Goal: Check status: Check status

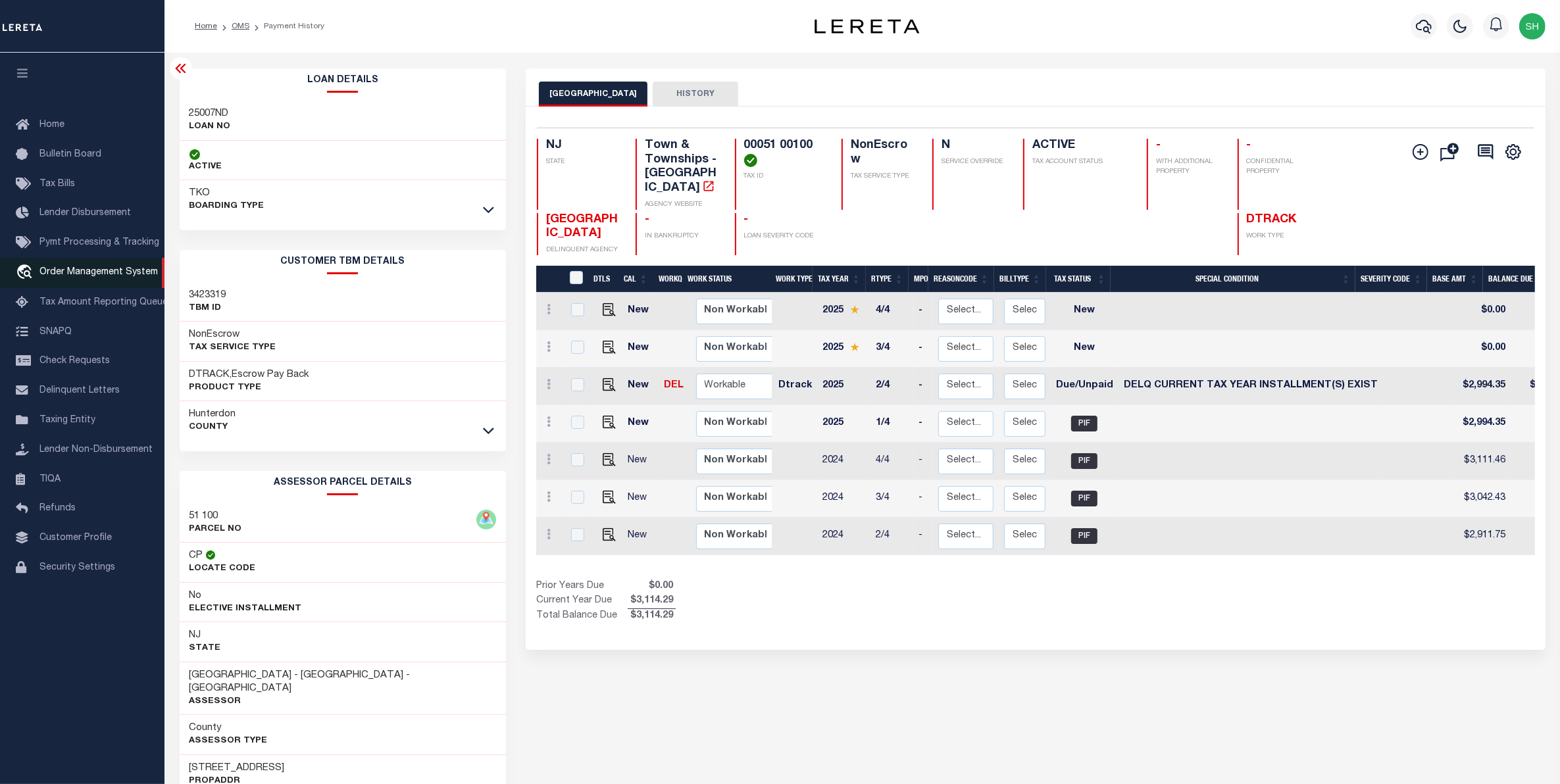
click at [66, 275] on span "Order Management System" at bounding box center [99, 272] width 118 height 9
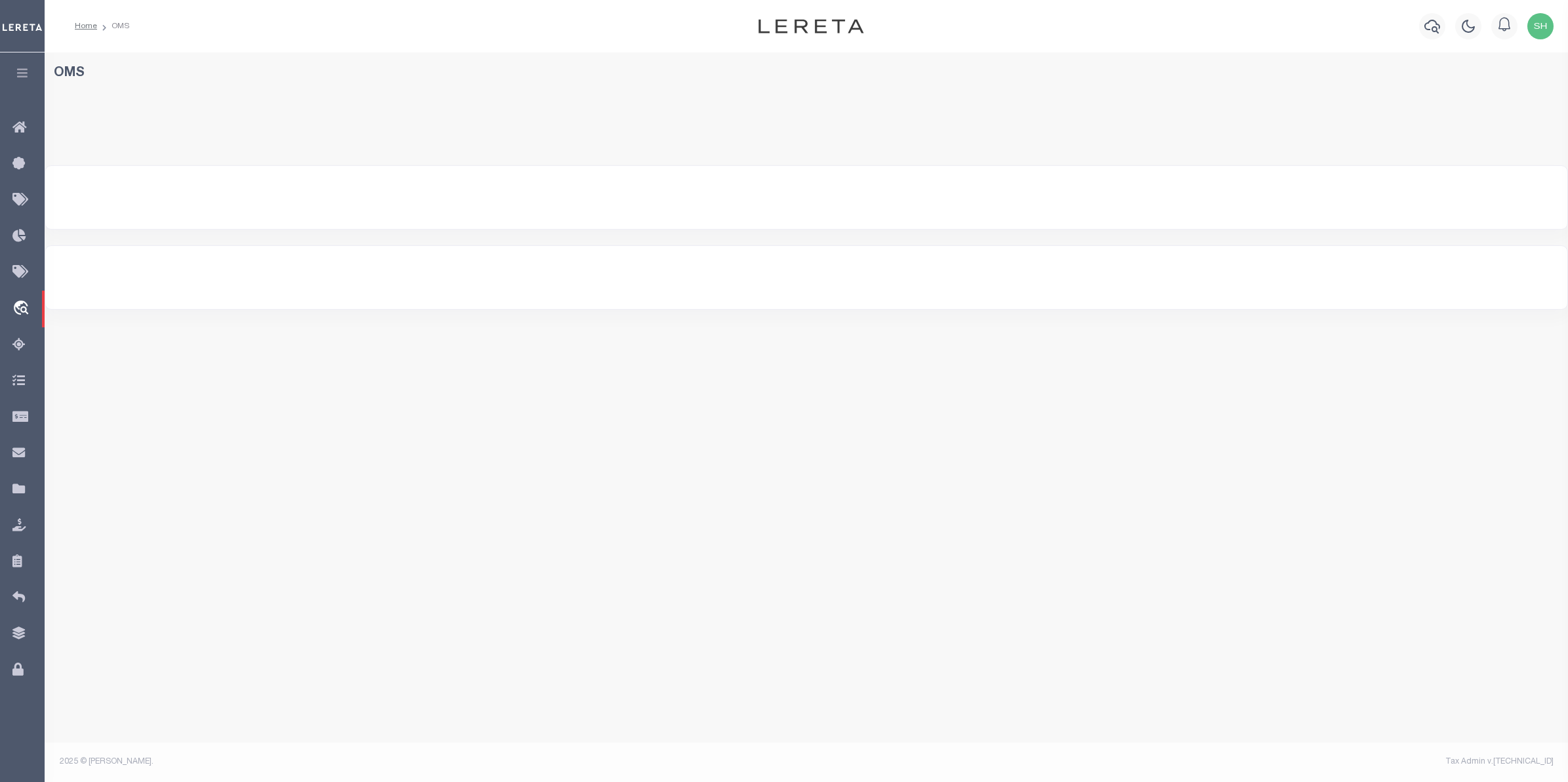
select select "200"
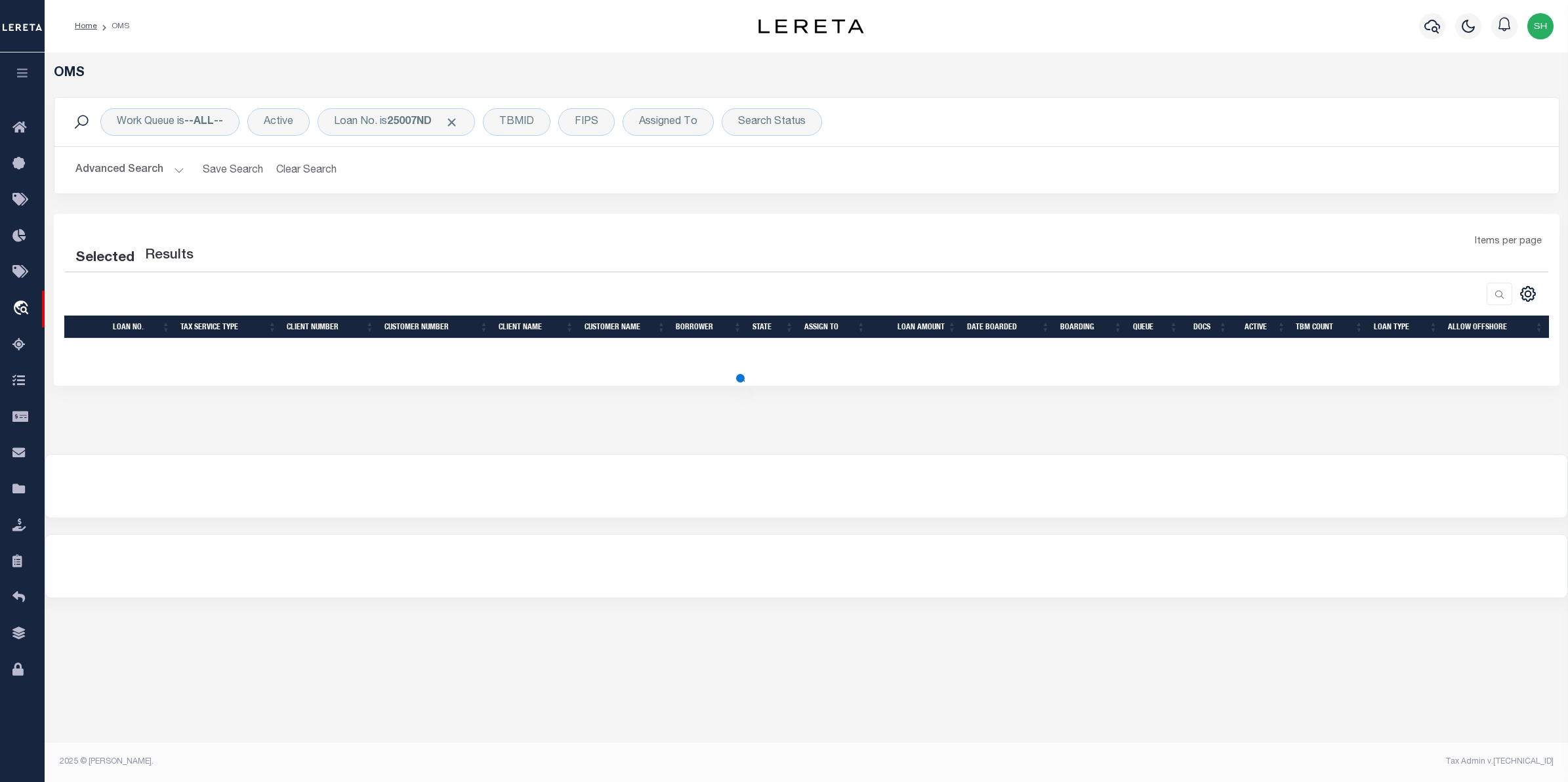
select select "200"
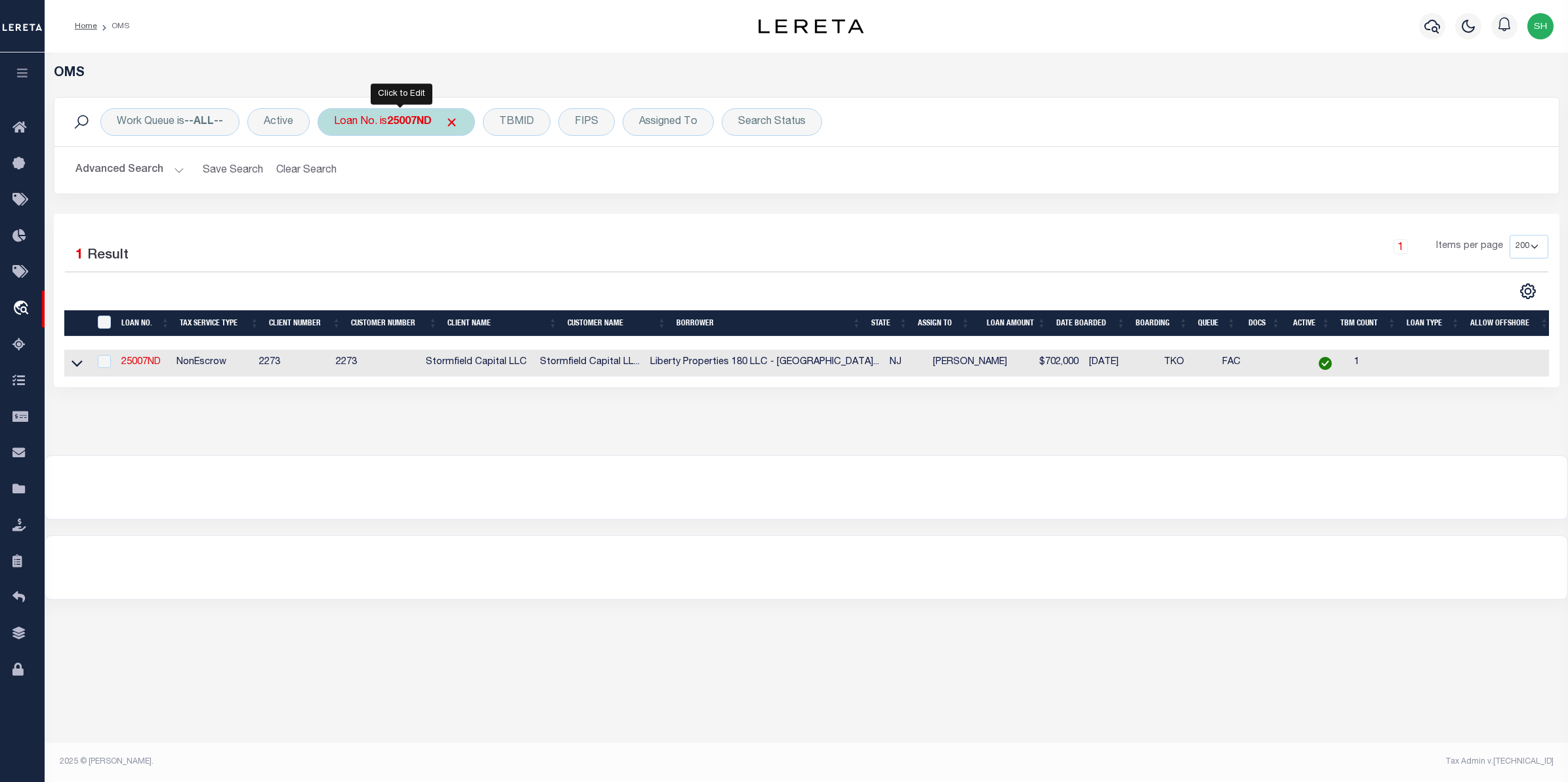
click at [390, 123] on div "Loan No. is 25007ND" at bounding box center [396, 122] width 157 height 28
type input "175000194"
click at [522, 219] on input "Apply" at bounding box center [508, 214] width 39 height 22
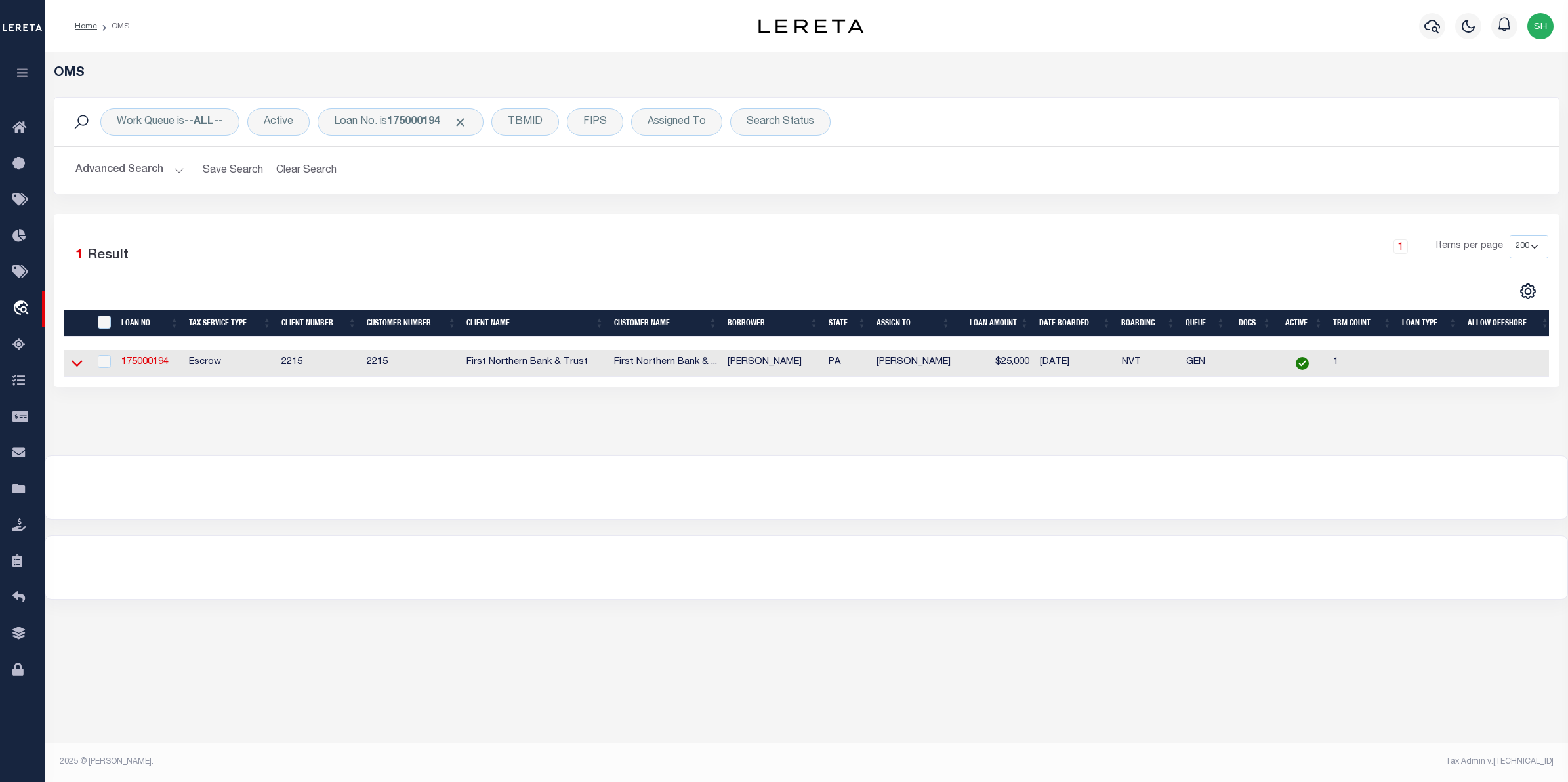
click at [78, 365] on icon at bounding box center [77, 363] width 11 height 13
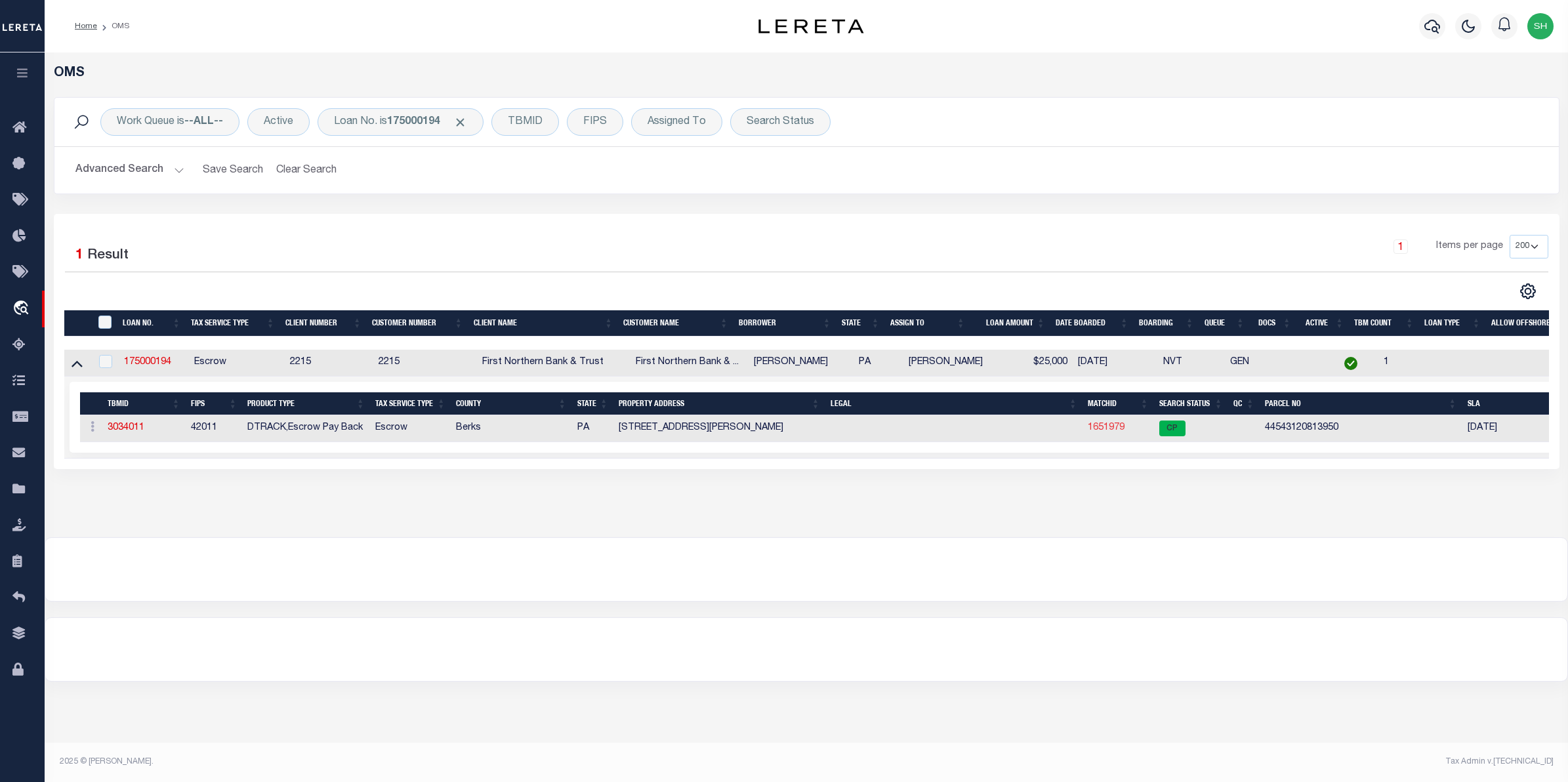
click at [1106, 431] on link "1651979" at bounding box center [1106, 428] width 37 height 9
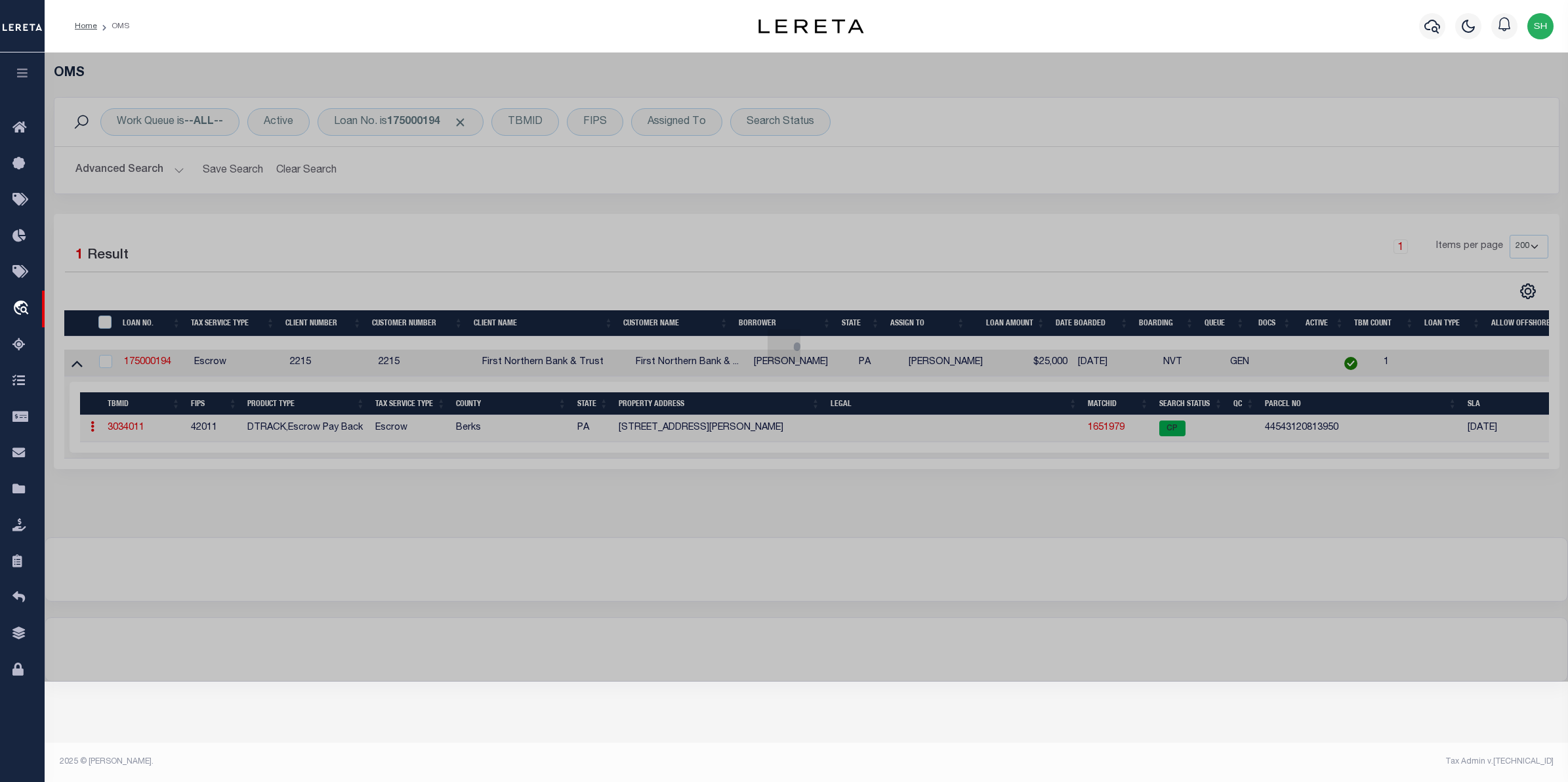
checkbox input "false"
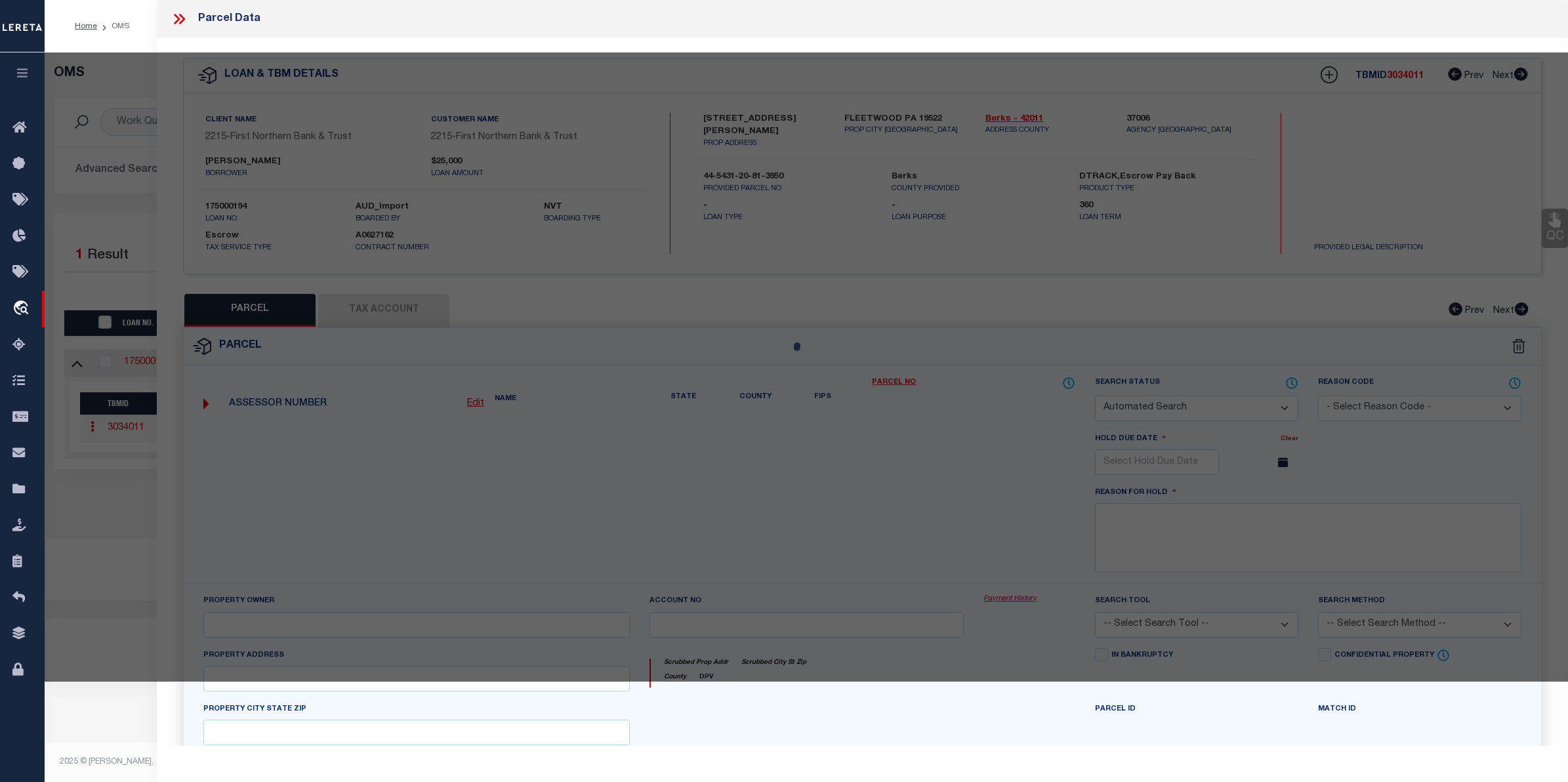
select select "CP"
type input "NORMAN JAMES M"
select select
type input "10 W JACKSON ST"
checkbox input "false"
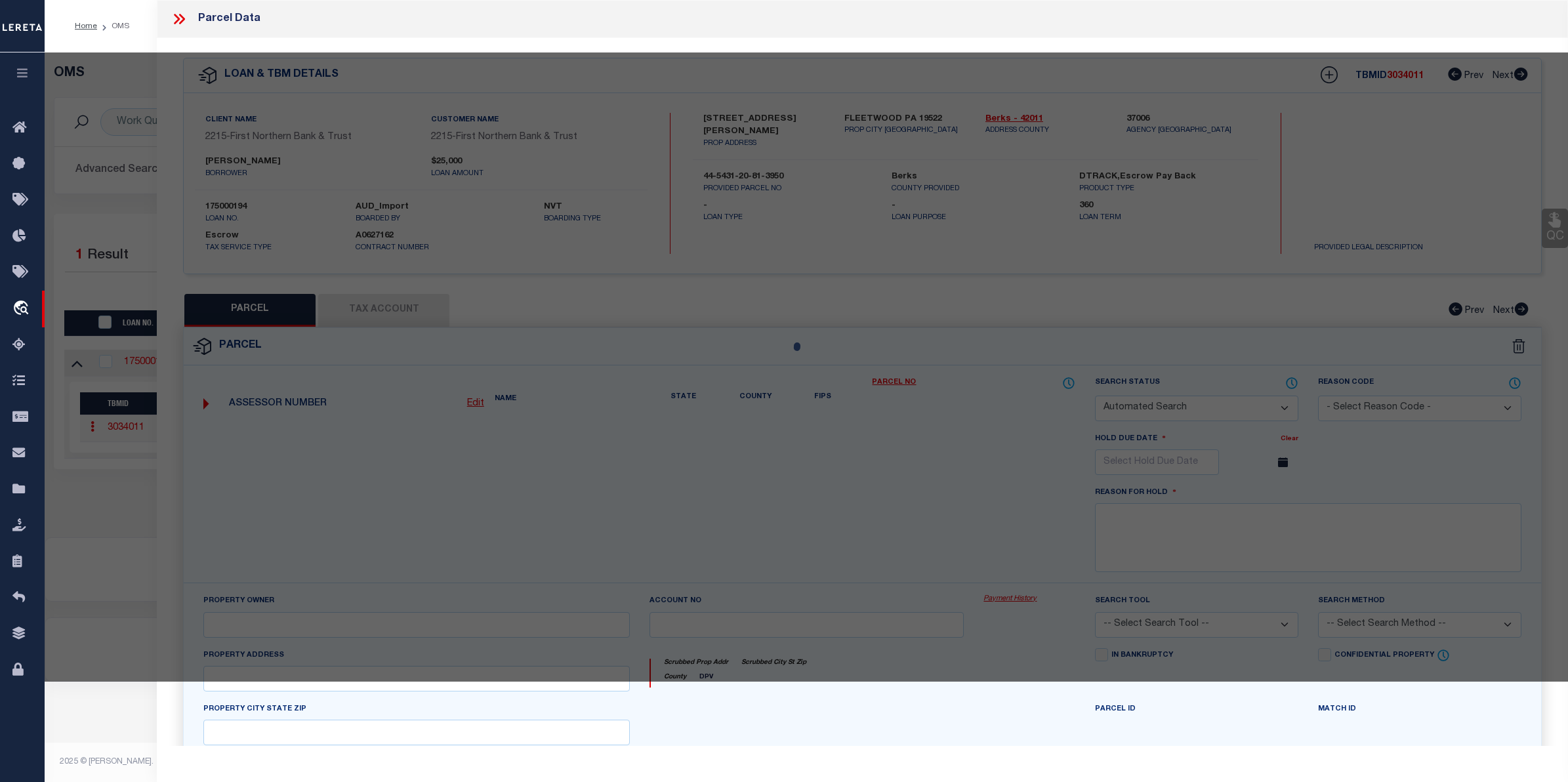
type input "PA"
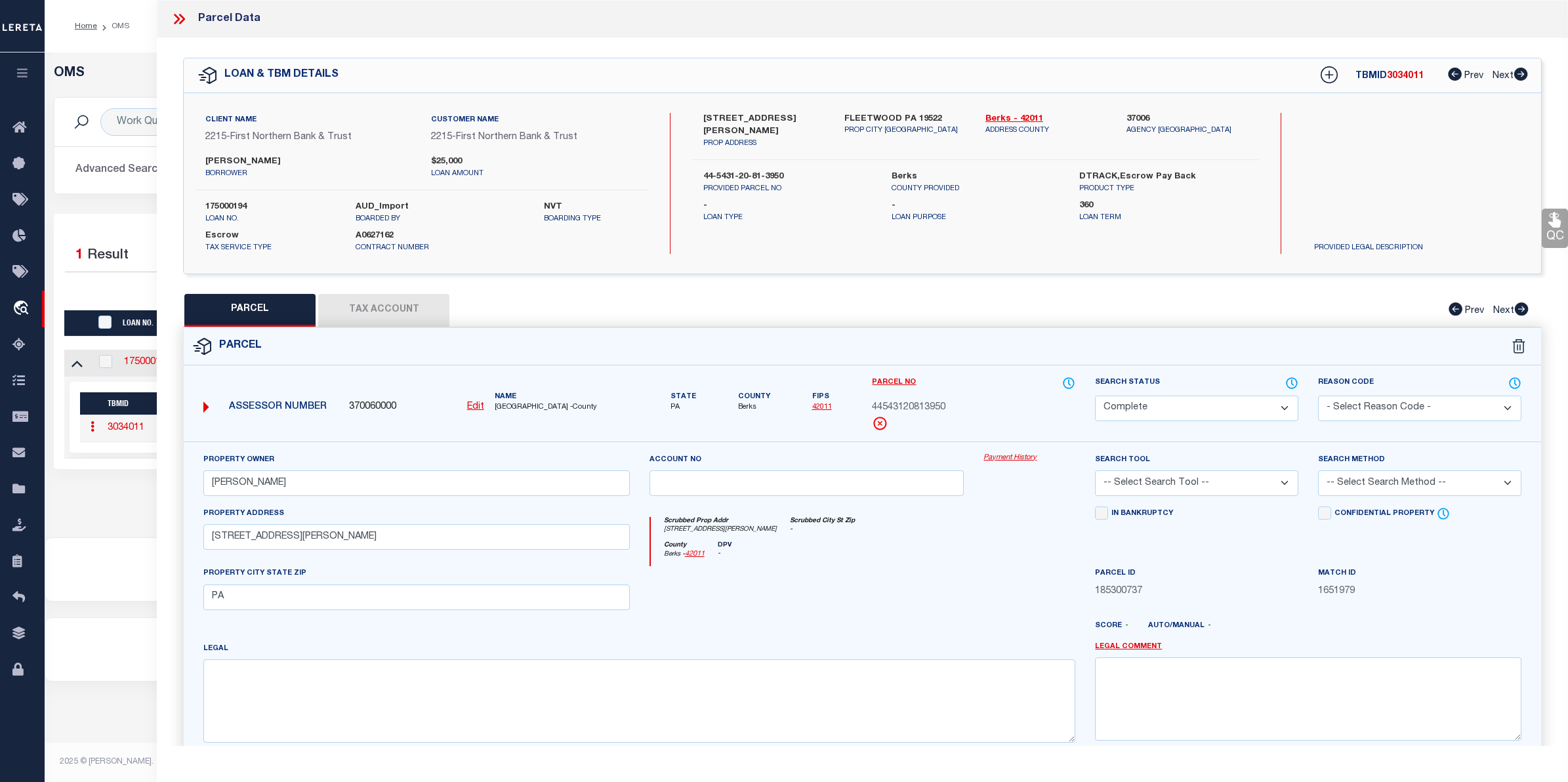
click at [1024, 456] on link "Payment History" at bounding box center [1029, 458] width 92 height 11
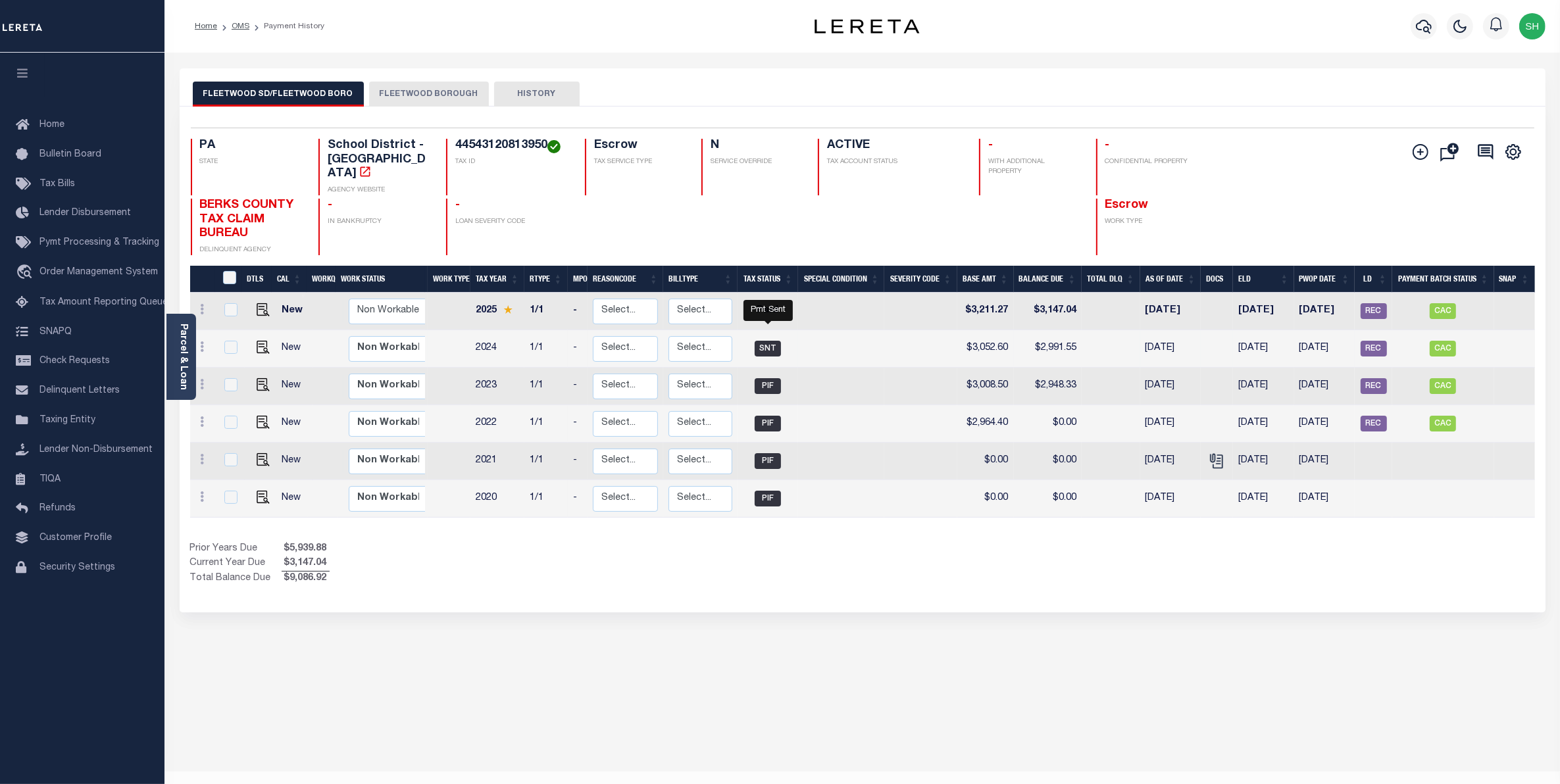
click at [762, 340] on span "SNT" at bounding box center [768, 348] width 26 height 16
checkbox input "true"
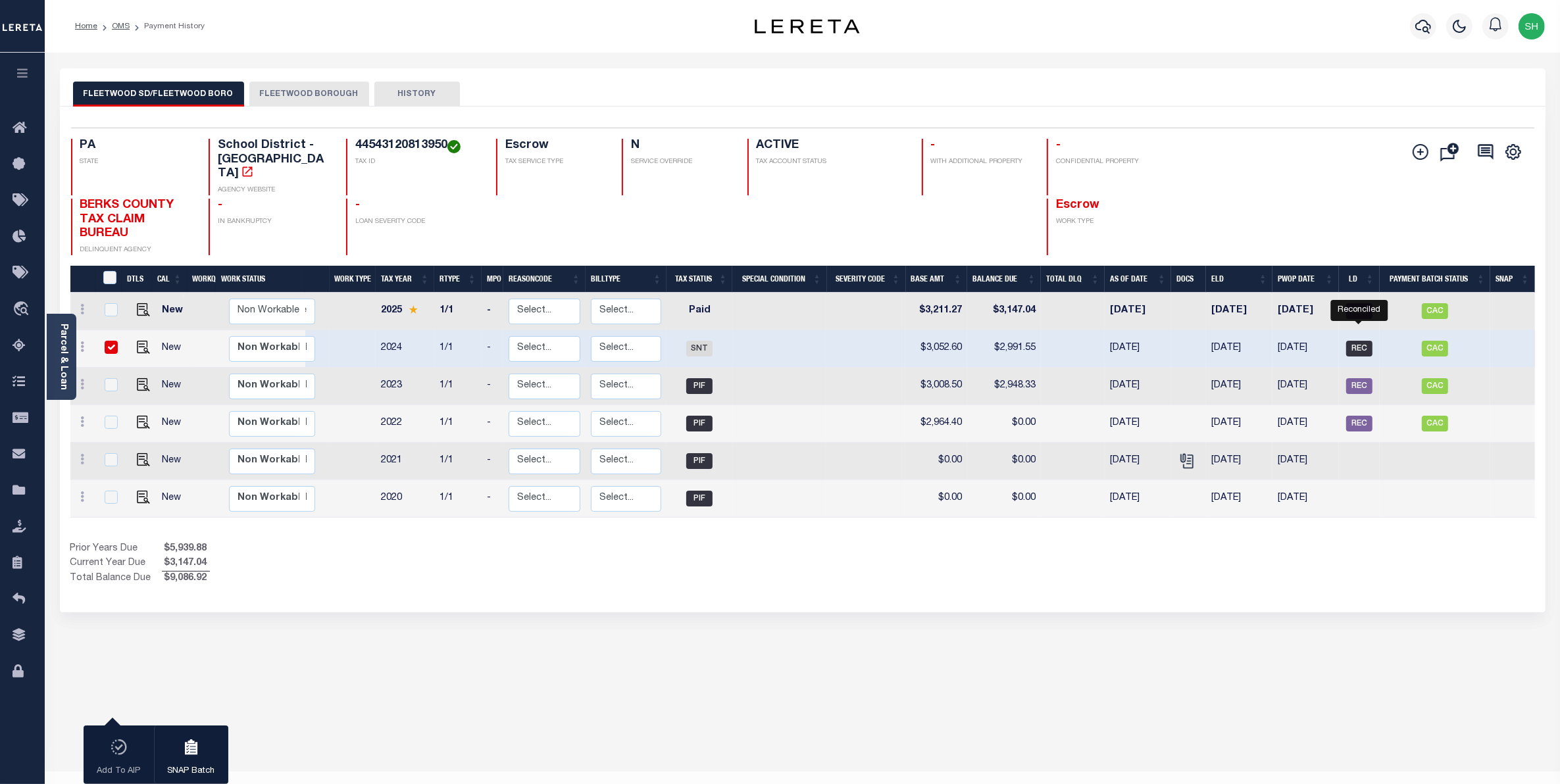
click at [1356, 340] on span "REC" at bounding box center [1359, 348] width 26 height 16
checkbox input "false"
